Goal: Navigation & Orientation: Find specific page/section

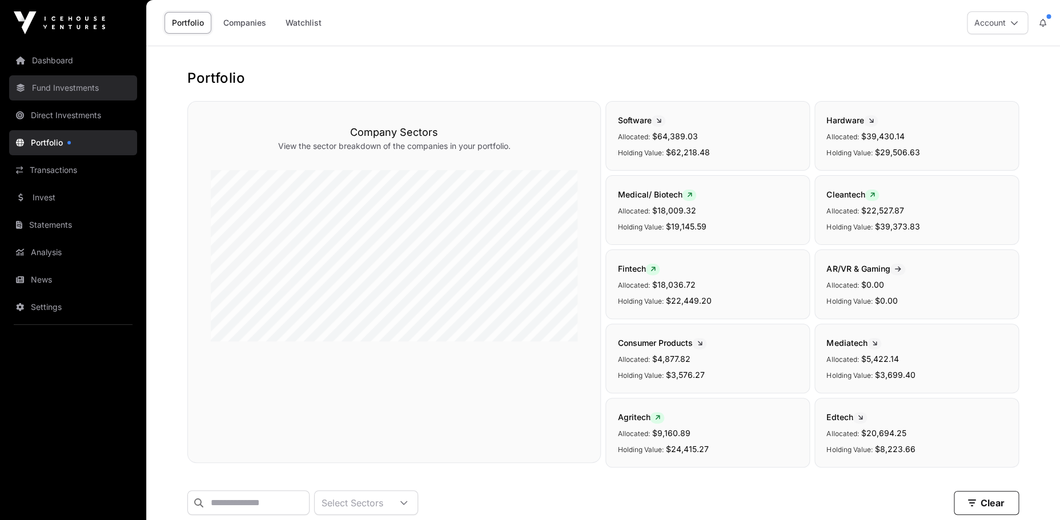
click at [58, 90] on link "Fund Investments" at bounding box center [73, 87] width 128 height 25
click at [55, 85] on link "Fund Investments" at bounding box center [73, 87] width 128 height 25
click at [53, 58] on link "Dashboard" at bounding box center [73, 60] width 128 height 25
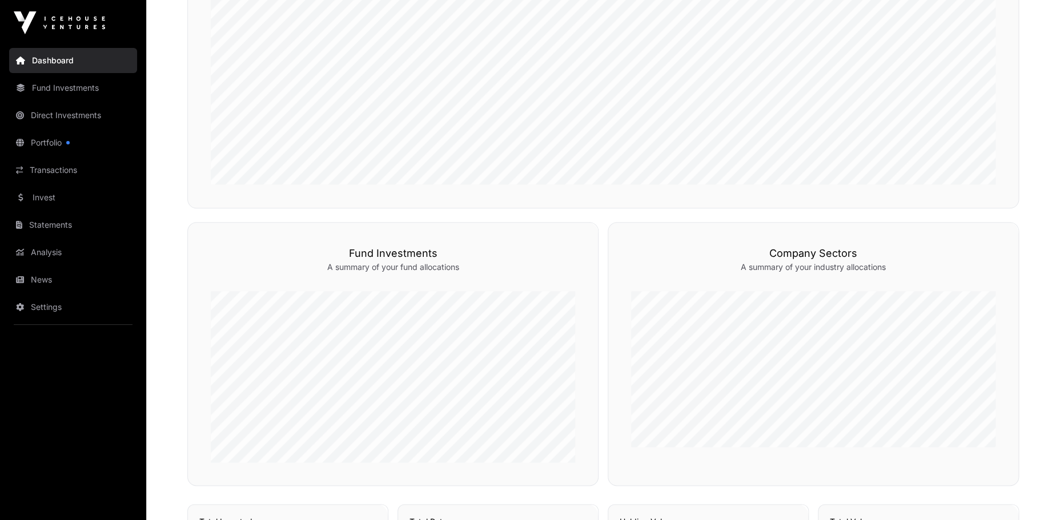
scroll to position [432, 0]
click at [567, 229] on button "Funds" at bounding box center [568, 235] width 51 height 19
click at [555, 238] on icon "button" at bounding box center [554, 236] width 9 height 8
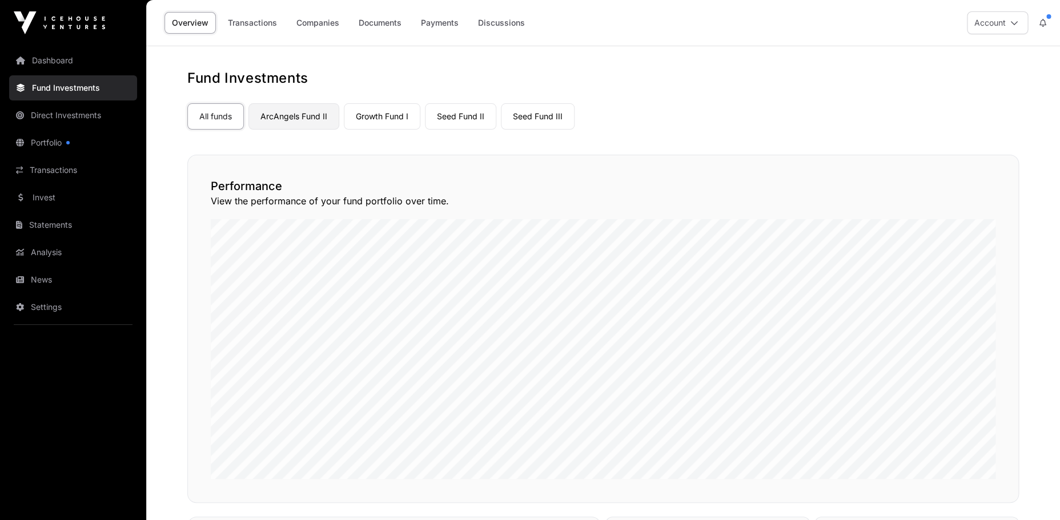
click at [307, 118] on link "ArcAngels Fund II" at bounding box center [294, 116] width 91 height 26
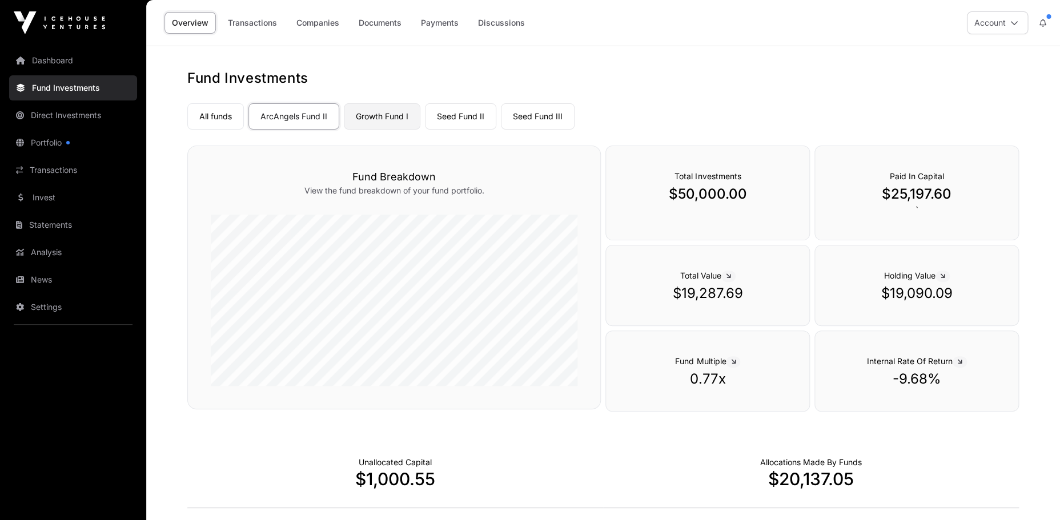
click at [372, 114] on link "Growth Fund I" at bounding box center [382, 116] width 77 height 26
click at [460, 123] on link "Seed Fund II" at bounding box center [460, 116] width 71 height 26
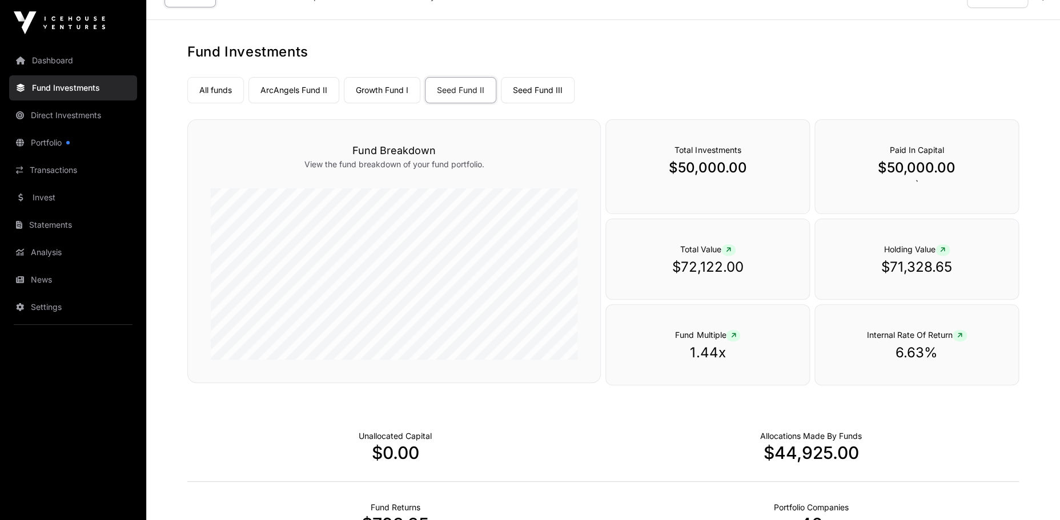
scroll to position [26, 0]
click at [529, 89] on link "Seed Fund III" at bounding box center [538, 91] width 74 height 26
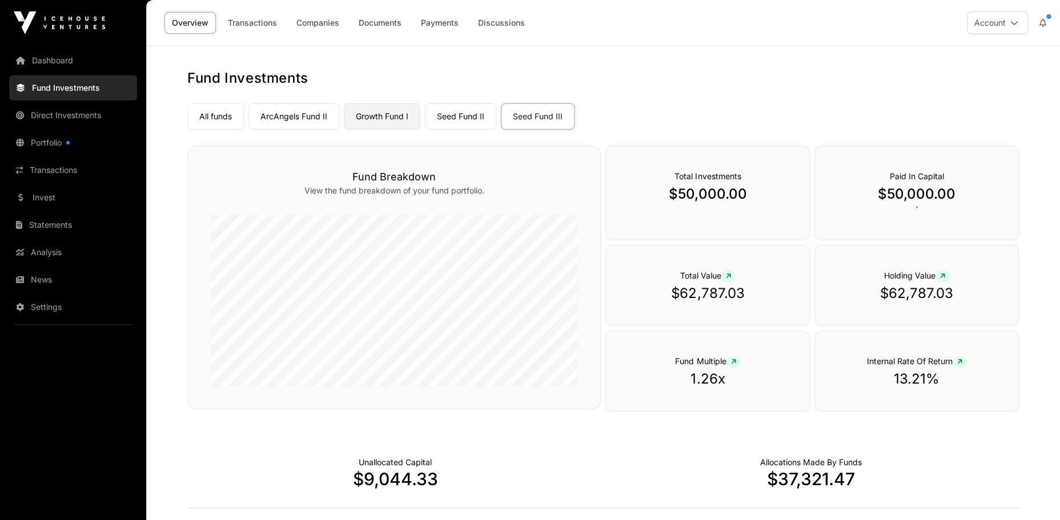
click at [381, 126] on link "Growth Fund I" at bounding box center [382, 116] width 77 height 26
click at [293, 116] on link "ArcAngels Fund II" at bounding box center [294, 116] width 91 height 26
